Goal: Book appointment/travel/reservation

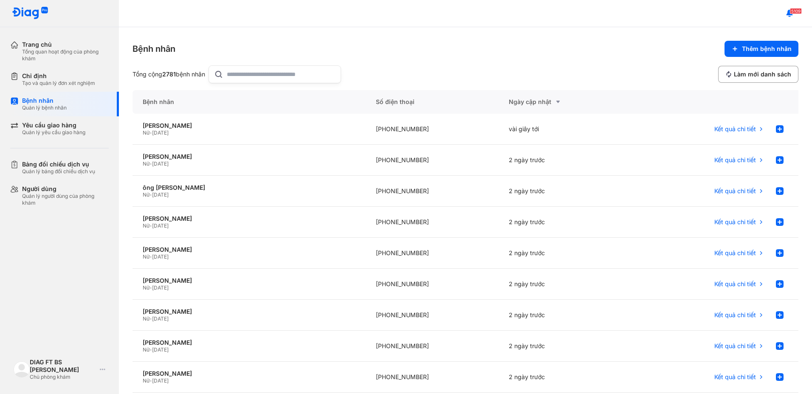
click at [432, 56] on div "Bệnh nhân Thêm bệnh nhân" at bounding box center [466, 49] width 666 height 16
click at [286, 78] on input "text" at bounding box center [281, 74] width 109 height 17
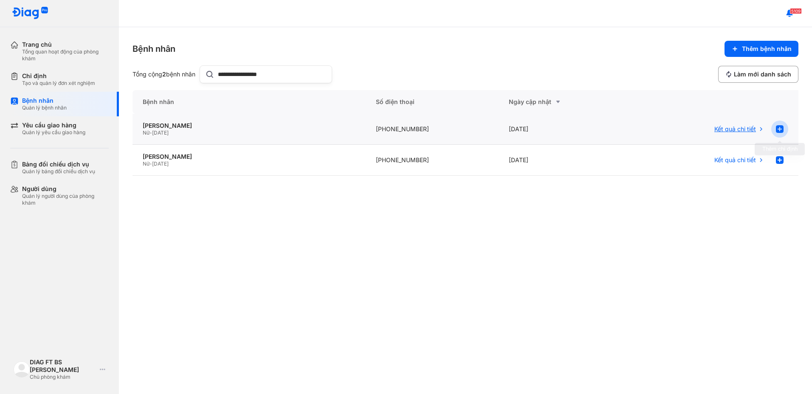
type input "**********"
click at [782, 128] on use at bounding box center [780, 129] width 8 height 8
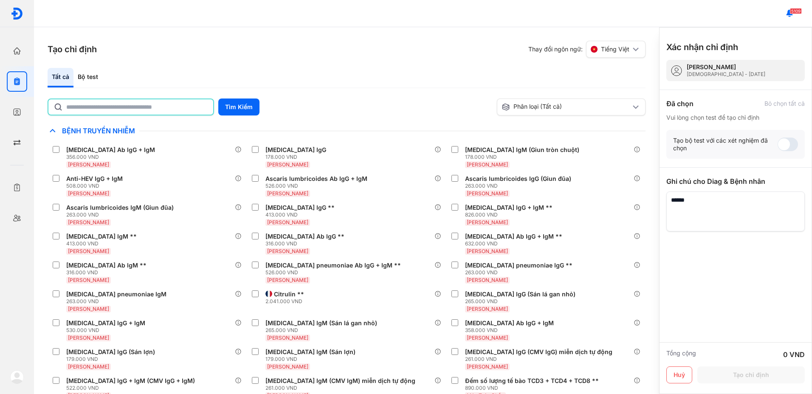
click at [159, 110] on input "text" at bounding box center [137, 106] width 142 height 15
click at [99, 107] on input "text" at bounding box center [137, 106] width 142 height 15
type input "*********"
click at [245, 107] on button "Tìm Kiếm" at bounding box center [238, 107] width 41 height 17
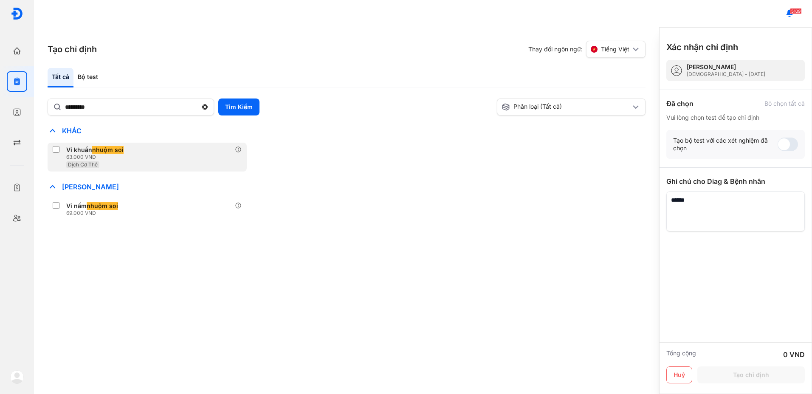
click at [106, 153] on span "nhuộm soi" at bounding box center [107, 150] width 31 height 8
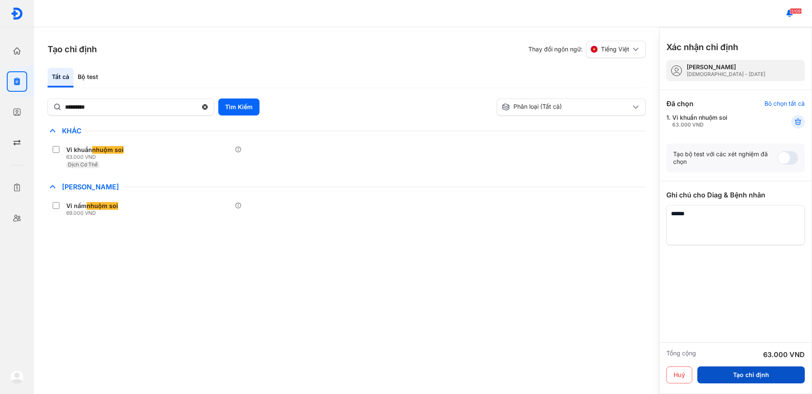
click at [718, 373] on button "Tạo chỉ định" at bounding box center [750, 375] width 107 height 17
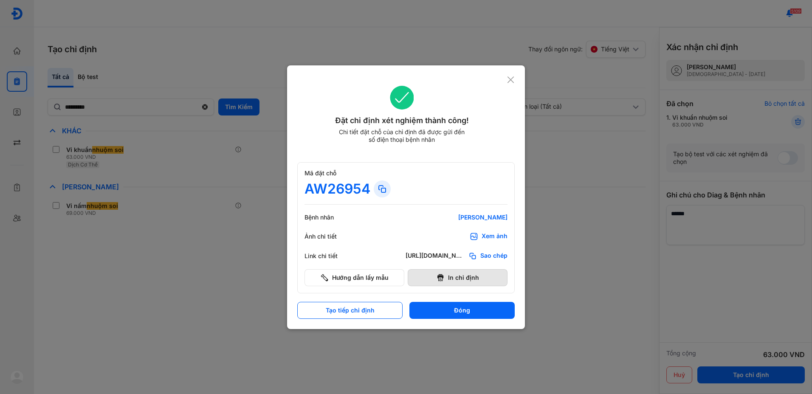
click at [451, 282] on button "In chỉ định" at bounding box center [458, 277] width 100 height 17
